Goal: Find contact information: Obtain details needed to contact an individual or organization

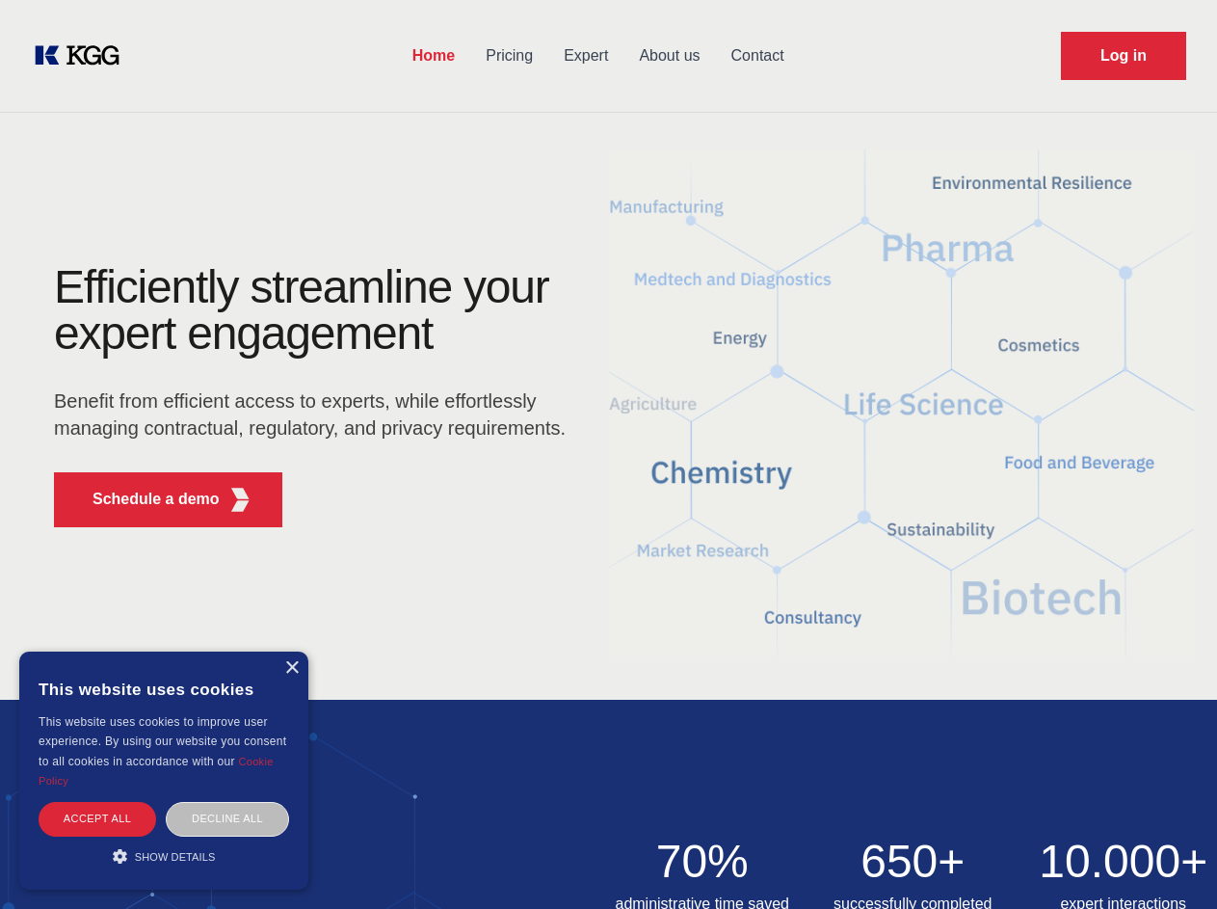
click at [608, 454] on div "Efficiently streamline your expert engagement Benefit from efficient access to …" at bounding box center [316, 403] width 586 height 279
click at [145, 499] on p "Schedule a demo" at bounding box center [156, 499] width 127 height 23
click at [291, 668] on div "× This website uses cookies This website uses cookies to improve user experienc…" at bounding box center [163, 771] width 289 height 238
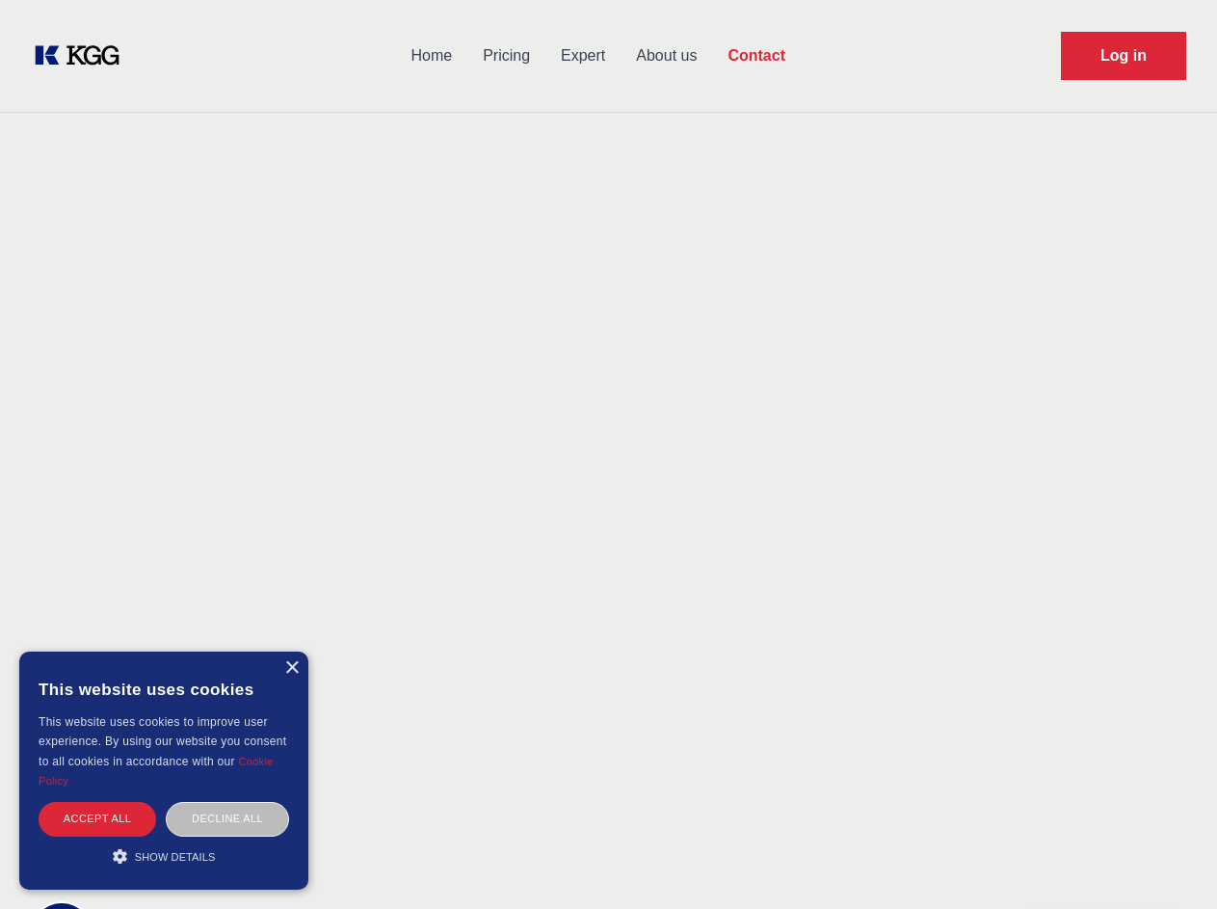
click at [97, 818] on div "Accept all" at bounding box center [98, 819] width 118 height 34
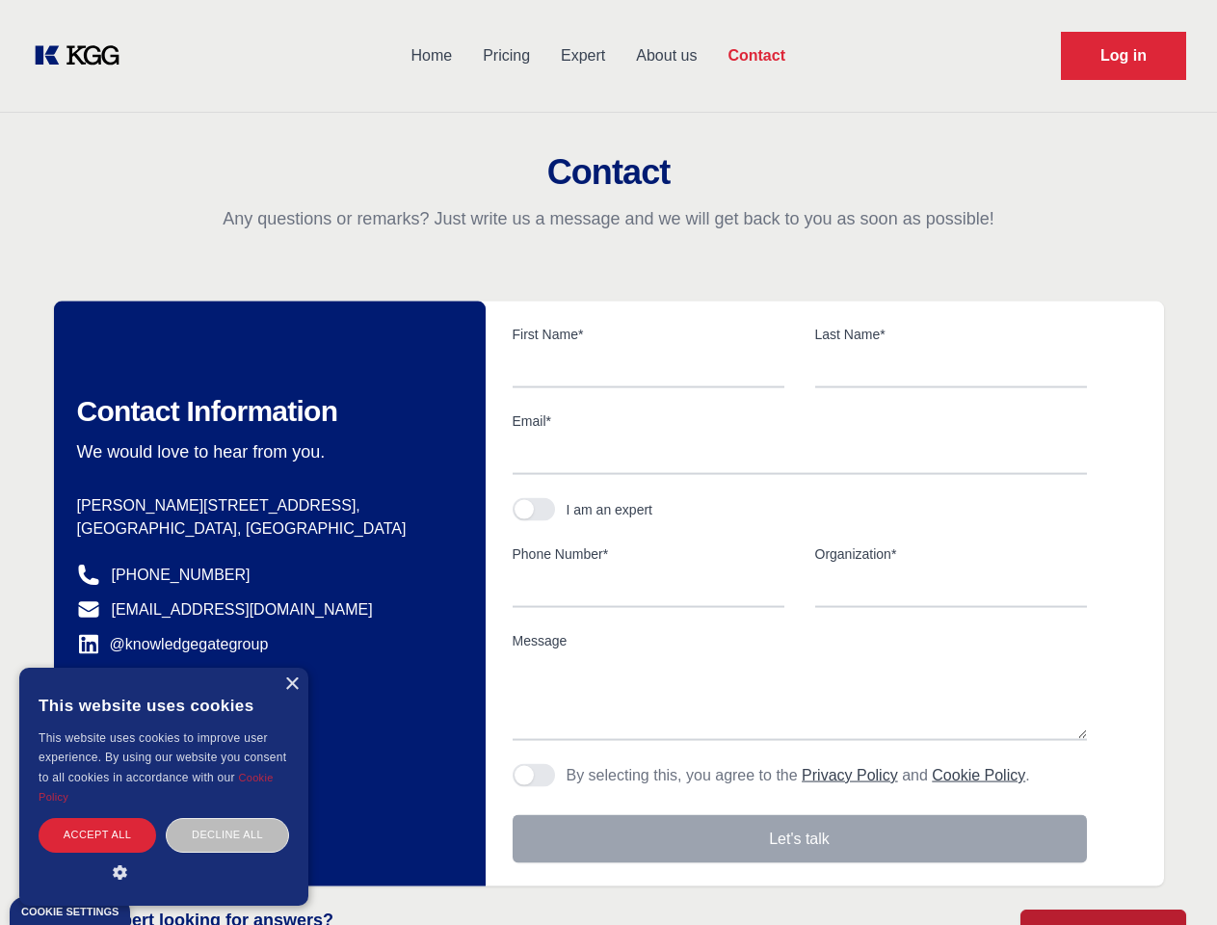
click at [227, 818] on div "Contact Information We would love to hear from you. Postal address [PERSON_NAME…" at bounding box center [270, 594] width 432 height 585
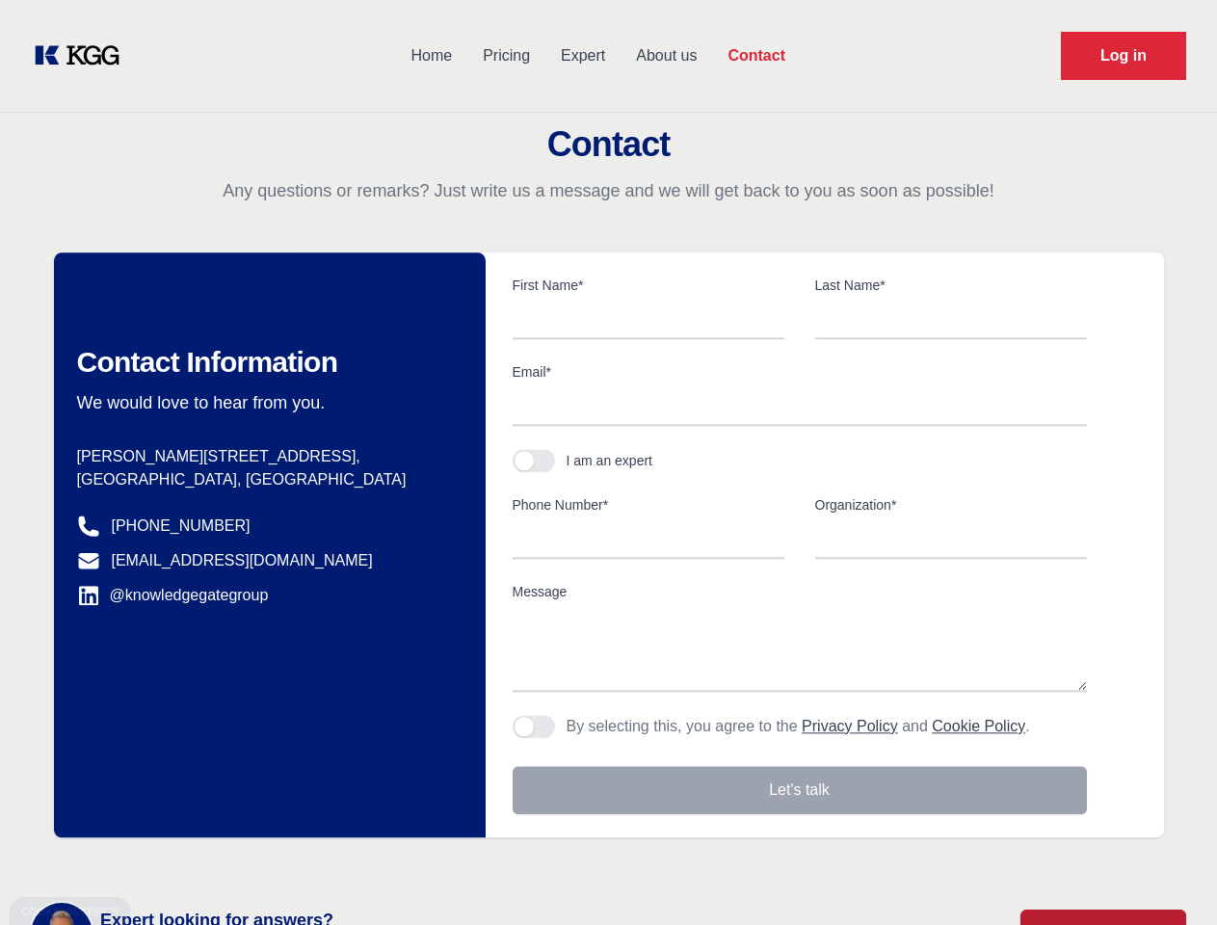
click at [164, 856] on main "Contact Any questions or remarks? Just write us a message and we will get back …" at bounding box center [608, 501] width 1217 height 1003
